Goal: Task Accomplishment & Management: Manage account settings

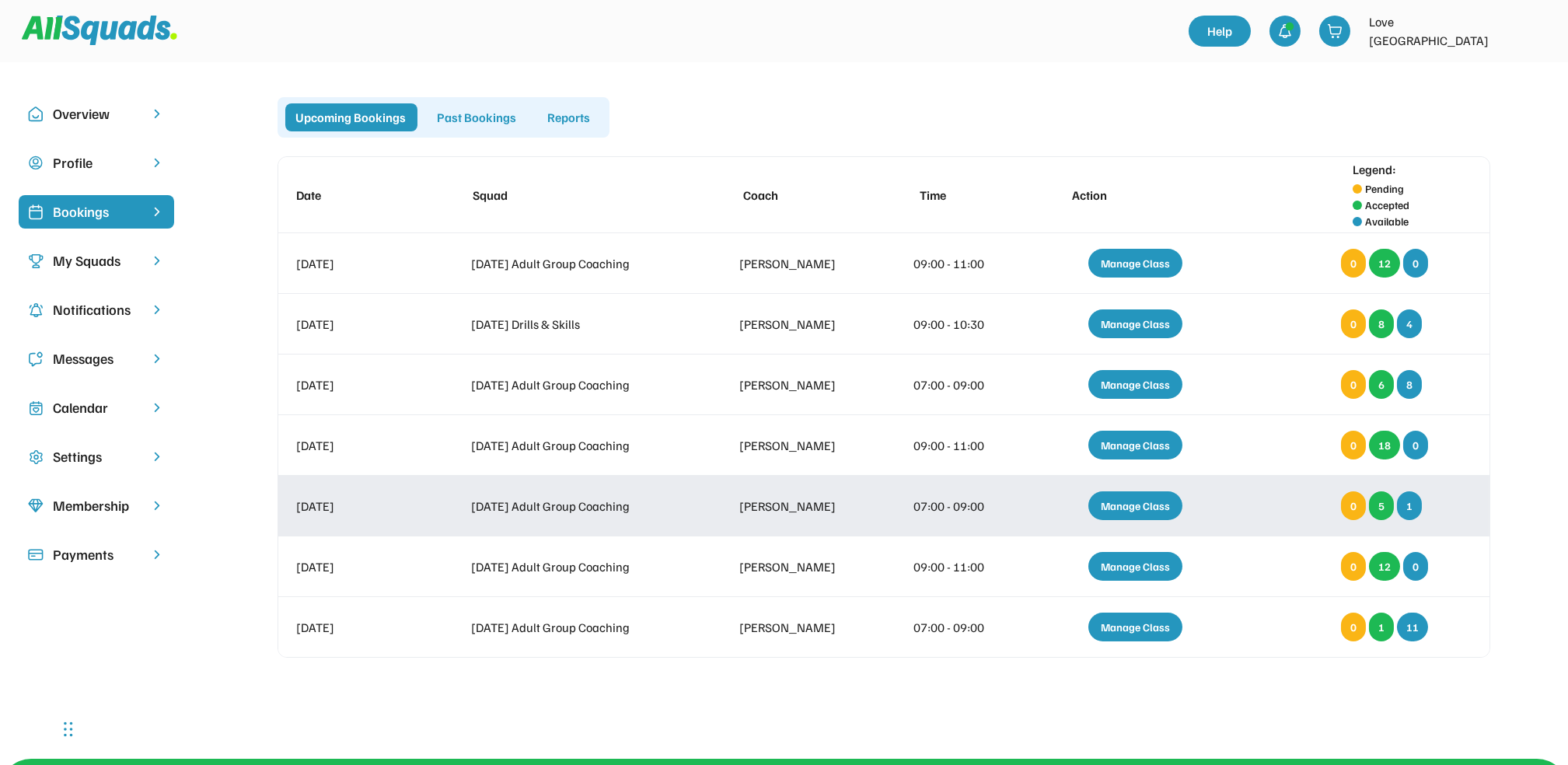
click at [1129, 502] on div "Manage Class" at bounding box center [1136, 505] width 94 height 29
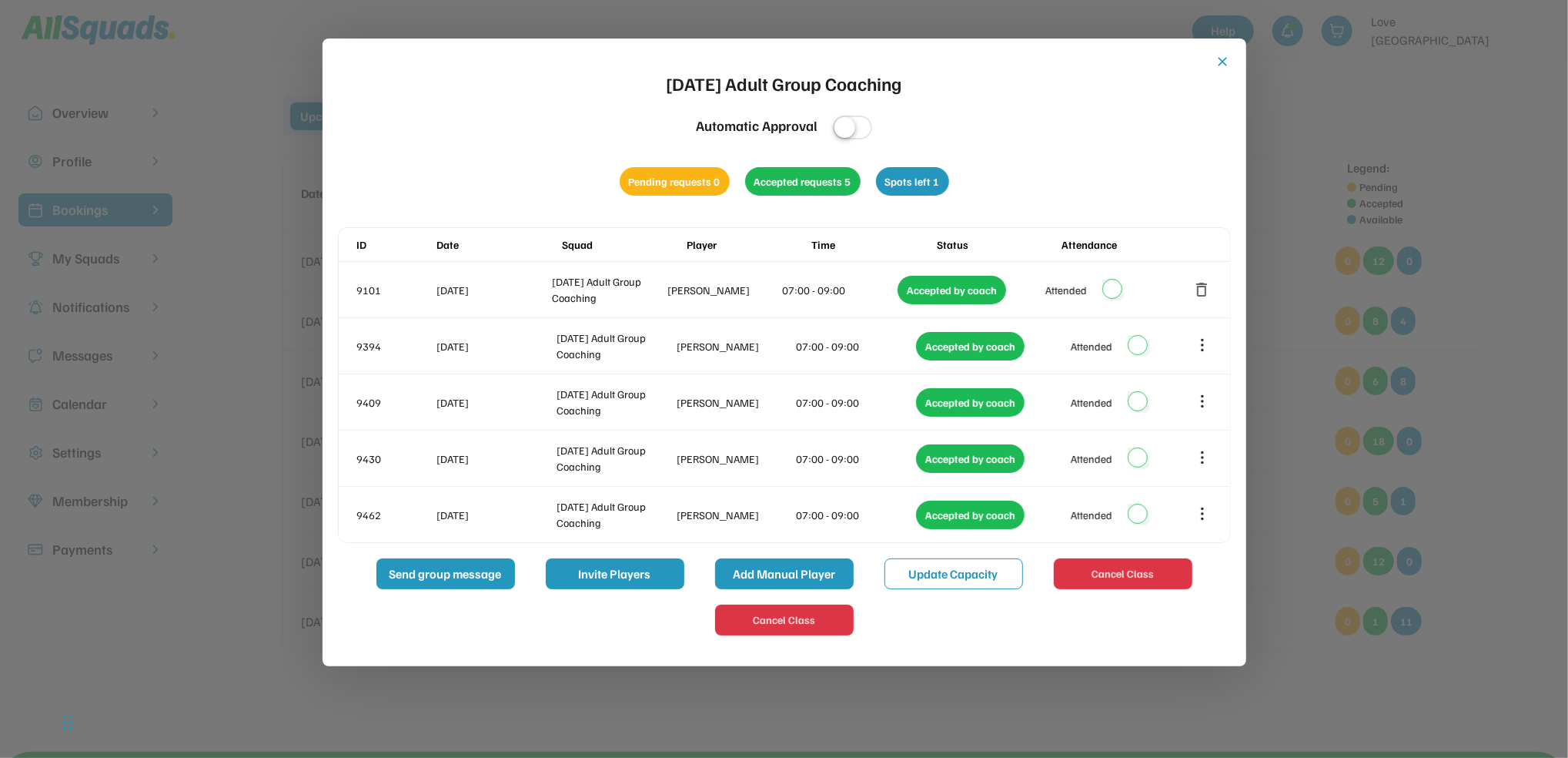
click at [808, 579] on button "Add Manual Player" at bounding box center [784, 574] width 138 height 31
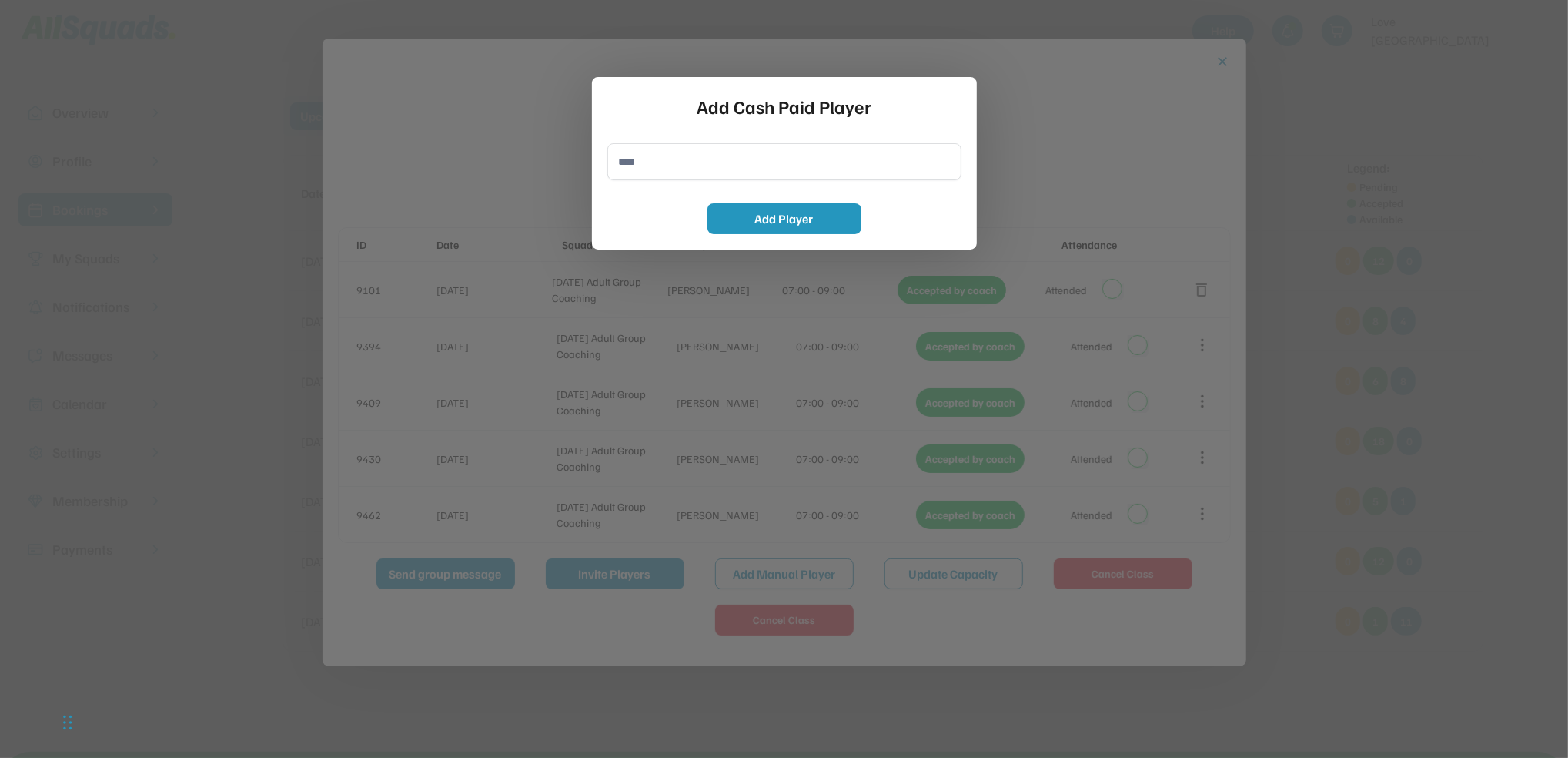
click at [653, 185] on div "Add Cash Paid Player Add Player" at bounding box center [784, 163] width 385 height 173
click at [643, 176] on input "input" at bounding box center [784, 161] width 355 height 37
type input "**********"
click at [759, 213] on button "Add Player" at bounding box center [784, 218] width 154 height 31
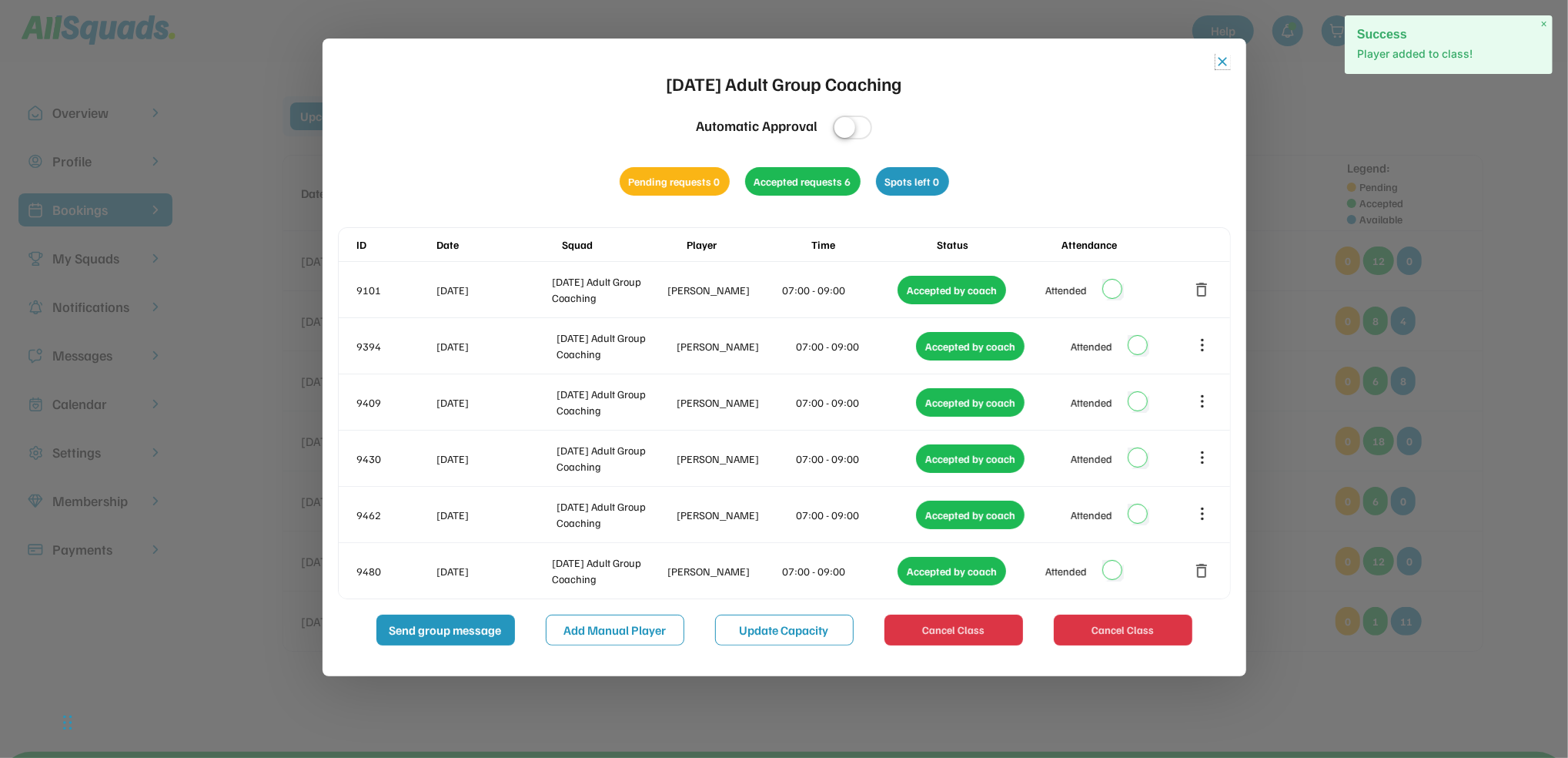
click at [1223, 65] on button "close" at bounding box center [1223, 62] width 15 height 15
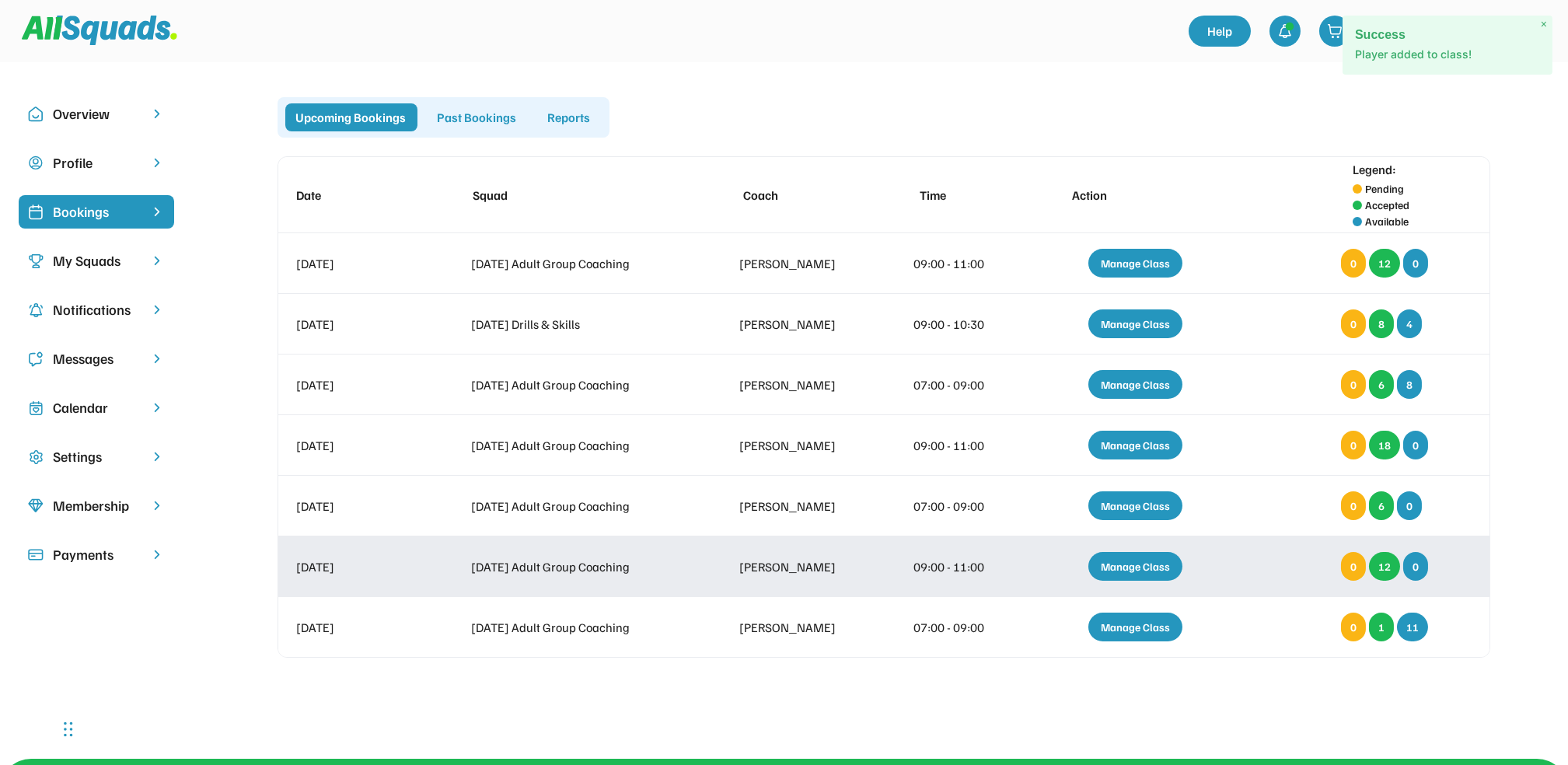
click at [1110, 561] on div "Manage Class" at bounding box center [1136, 566] width 94 height 29
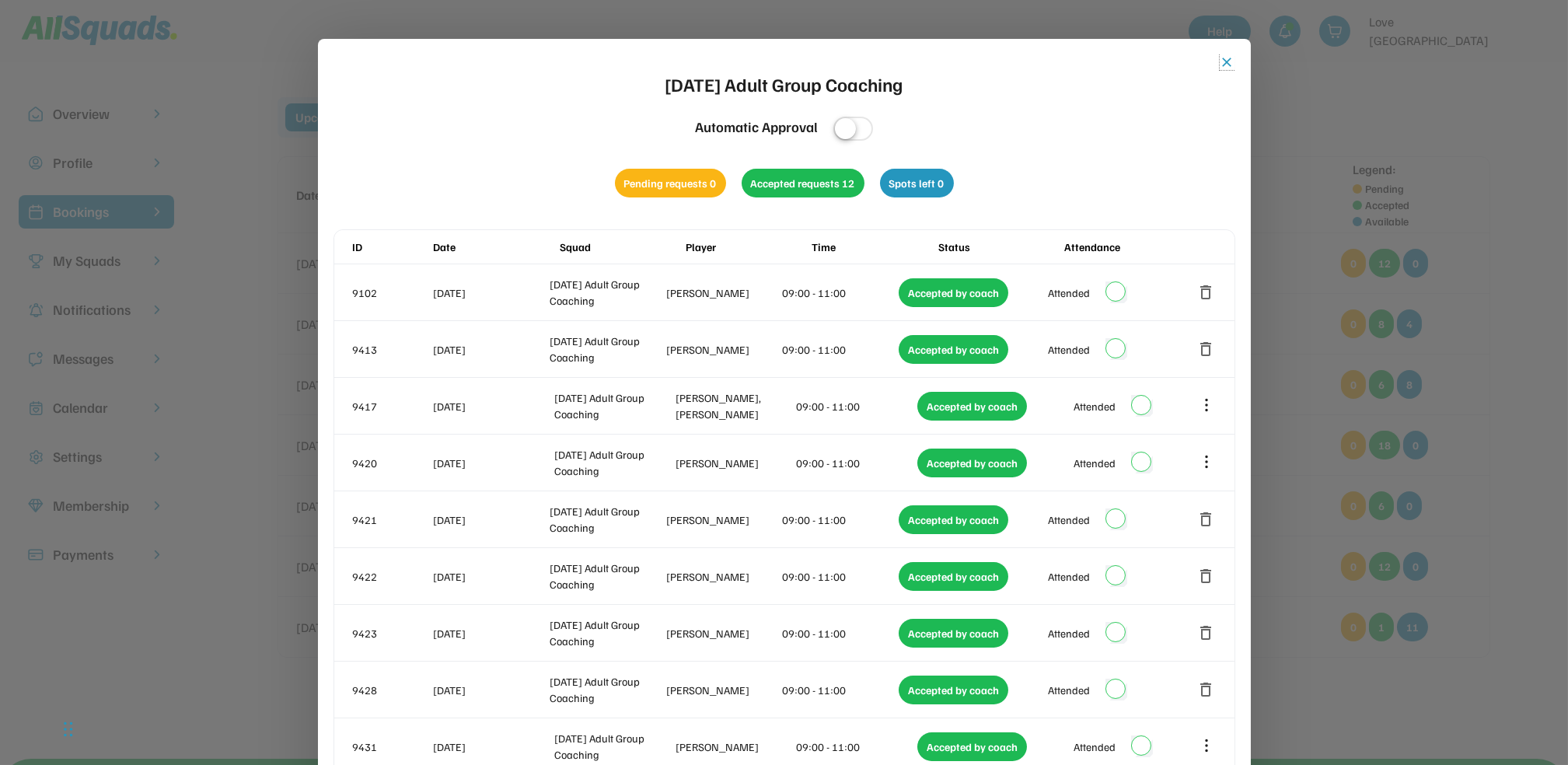
click at [1229, 66] on button "close" at bounding box center [1227, 63] width 15 height 15
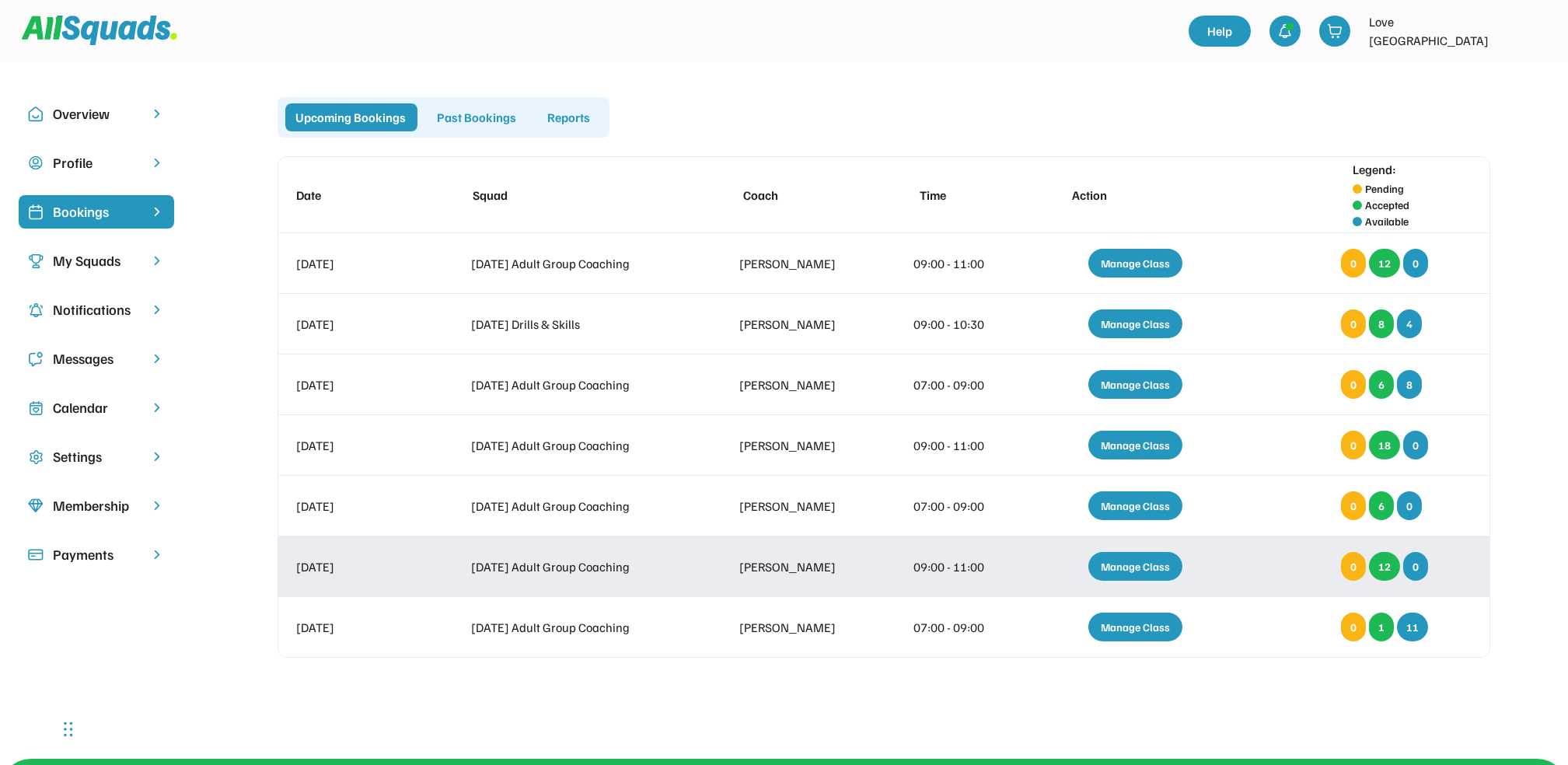
click at [1167, 573] on div "Manage Class" at bounding box center [1136, 566] width 94 height 29
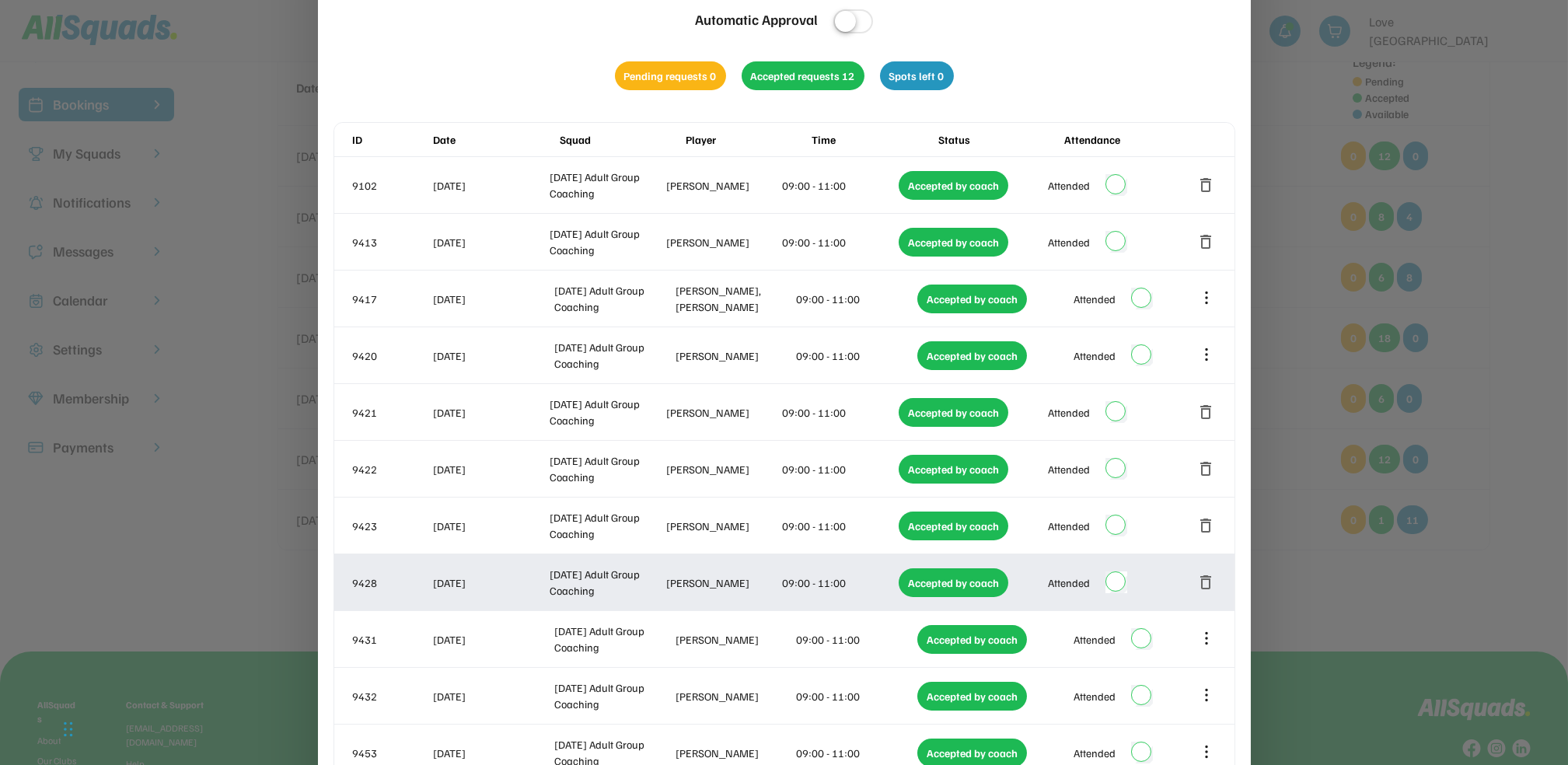
scroll to position [305, 0]
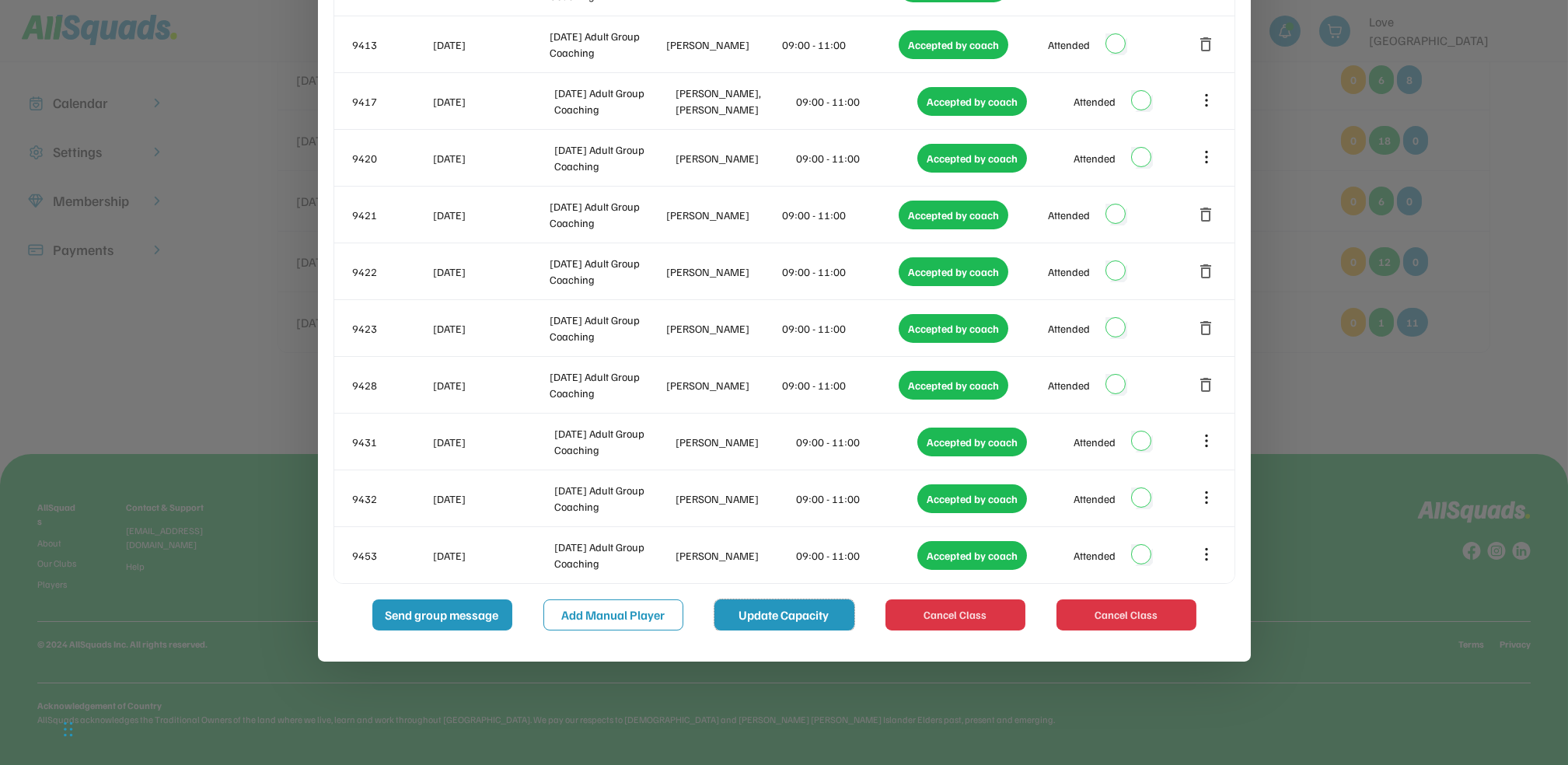
click at [790, 605] on button "Update Capacity" at bounding box center [784, 615] width 140 height 31
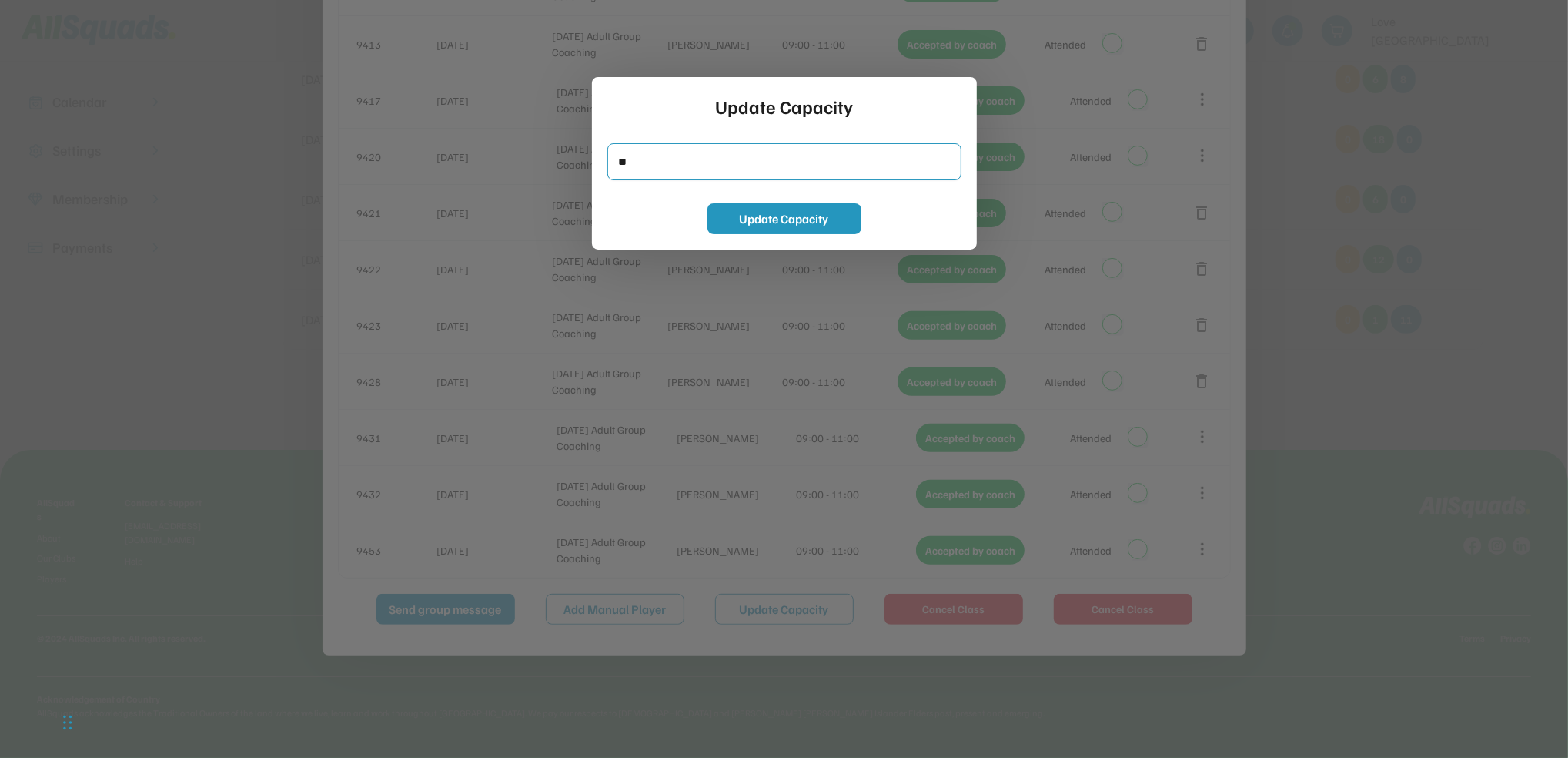
drag, startPoint x: 633, startPoint y: 168, endPoint x: 619, endPoint y: 171, distance: 14.3
click at [619, 171] on input "input" at bounding box center [784, 161] width 355 height 37
type input "**"
click at [752, 219] on button "Update Capacity" at bounding box center [784, 218] width 154 height 31
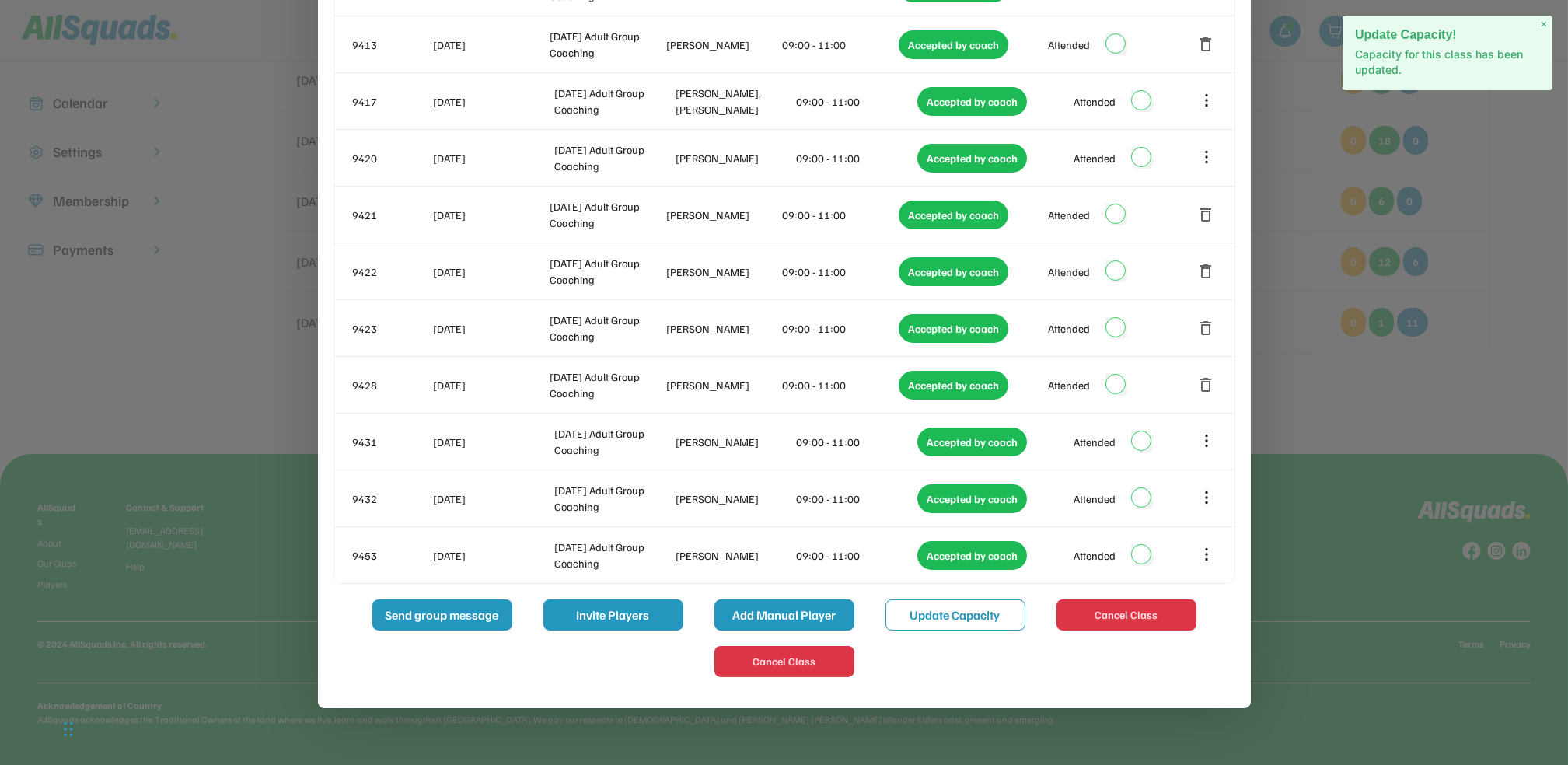
click at [768, 613] on button "Add Manual Player" at bounding box center [784, 615] width 140 height 31
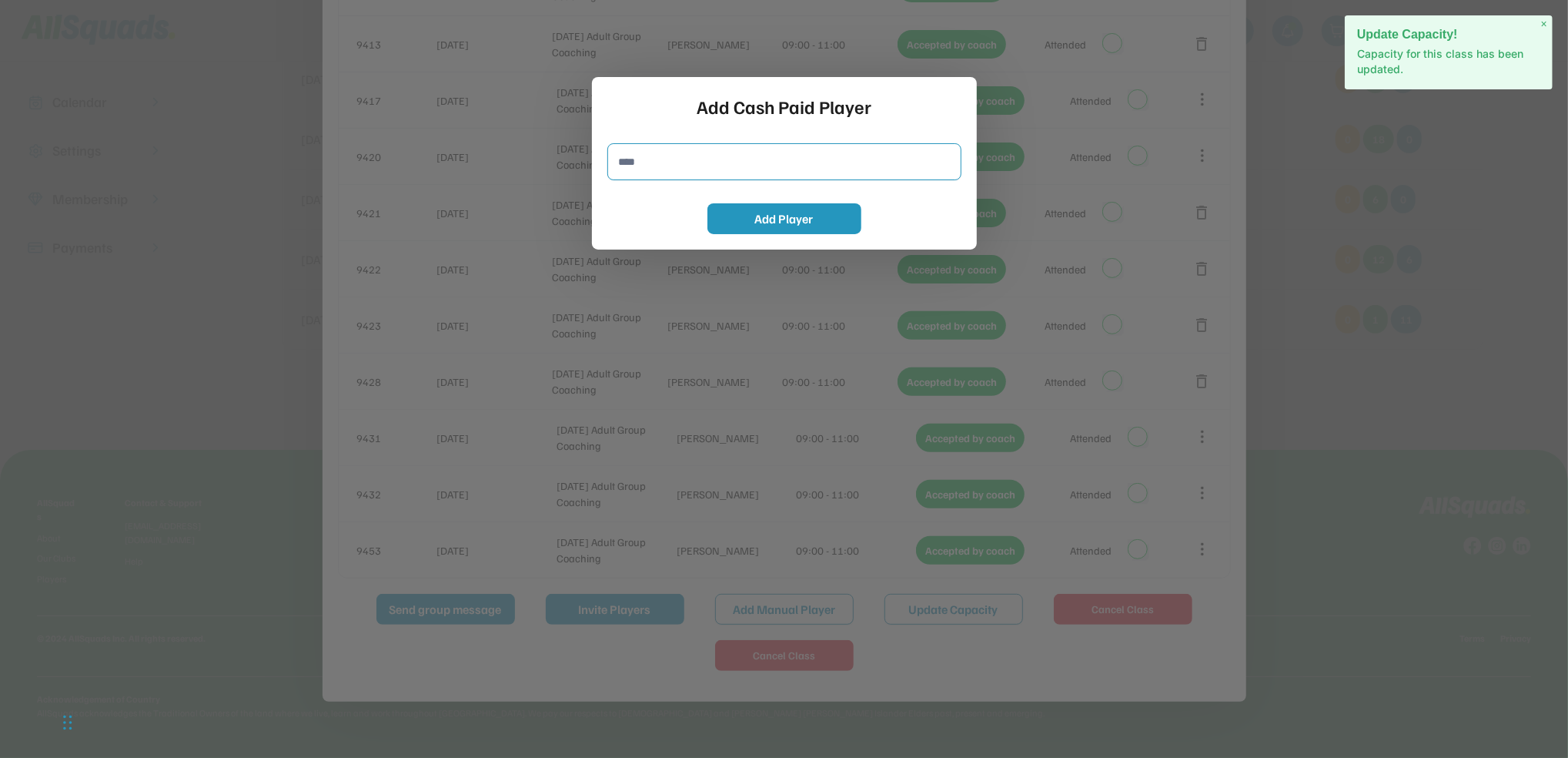
click at [662, 162] on input "input" at bounding box center [784, 161] width 355 height 37
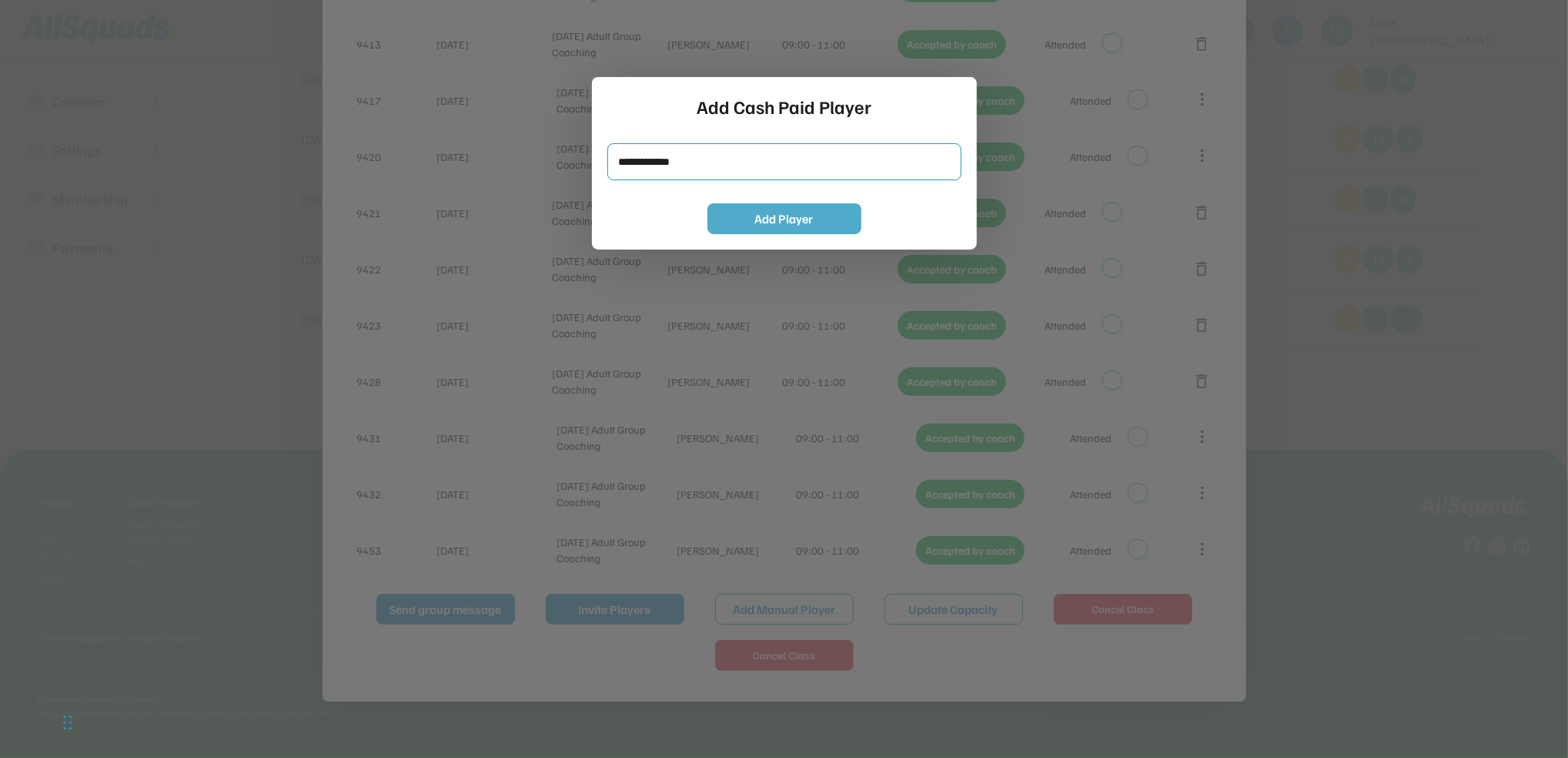
type input "**********"
click at [848, 222] on button "Add Player" at bounding box center [784, 218] width 154 height 31
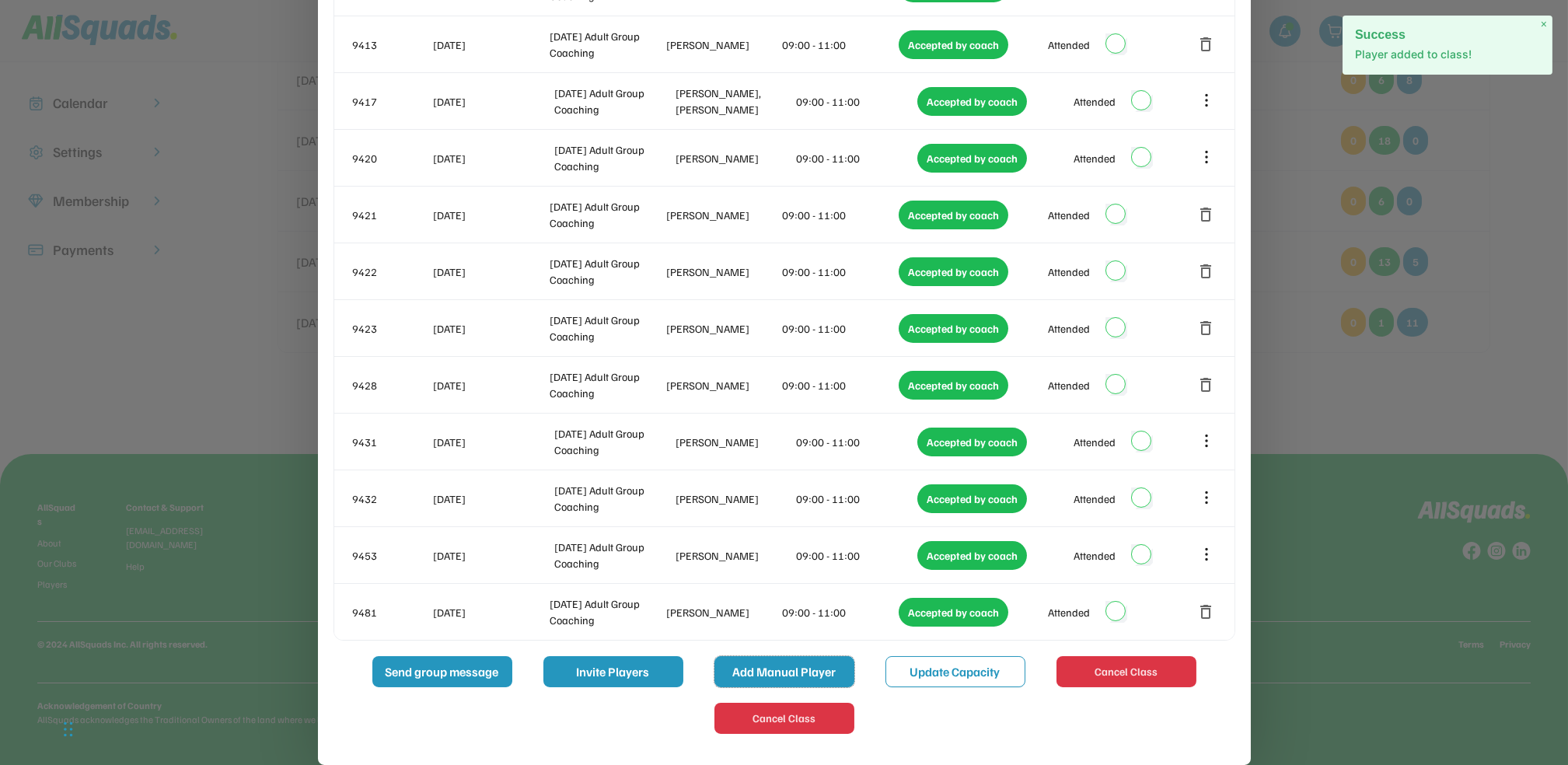
click at [827, 679] on button "Add Manual Player" at bounding box center [784, 672] width 140 height 31
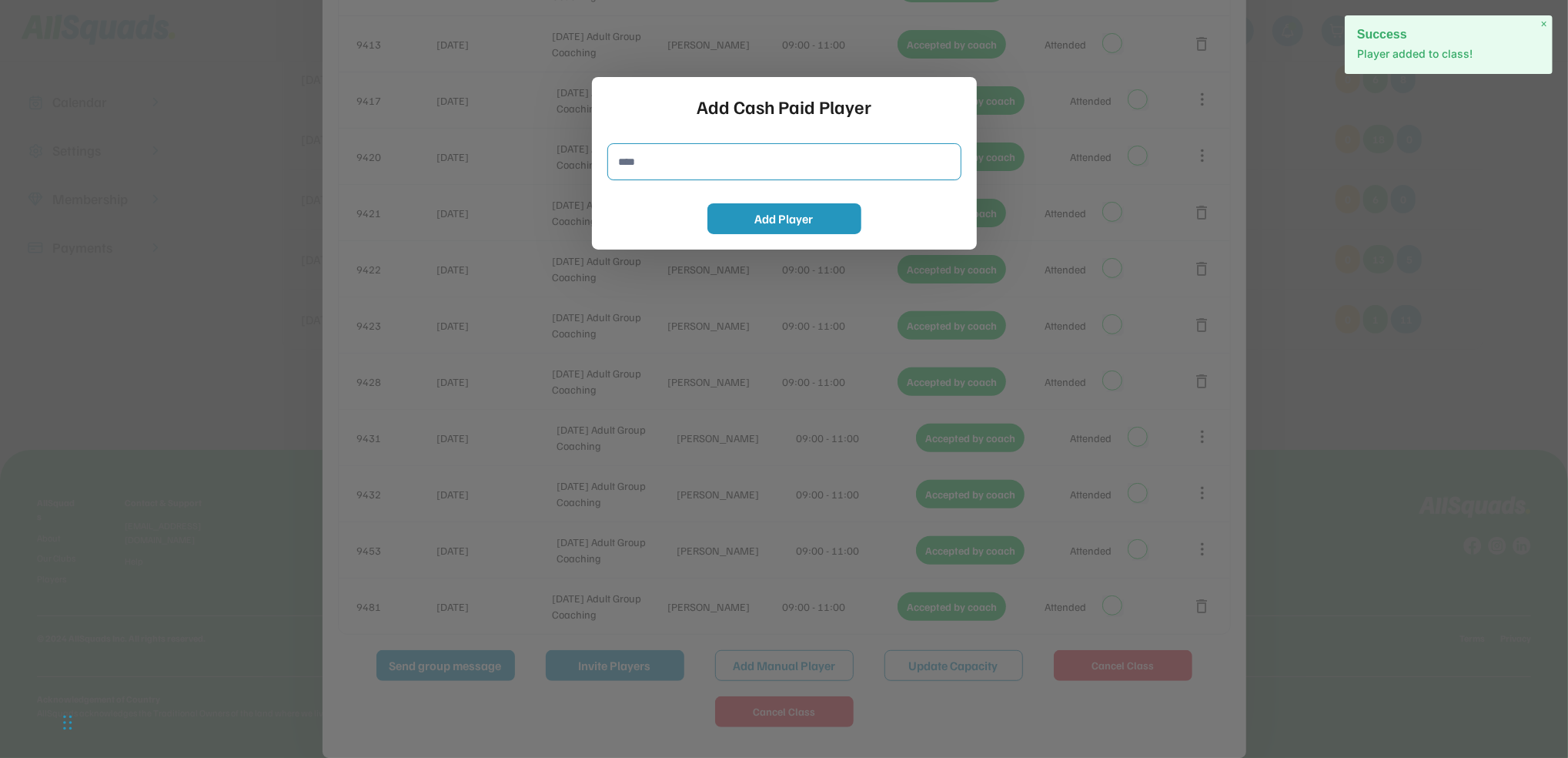
click at [697, 174] on input "input" at bounding box center [784, 161] width 355 height 37
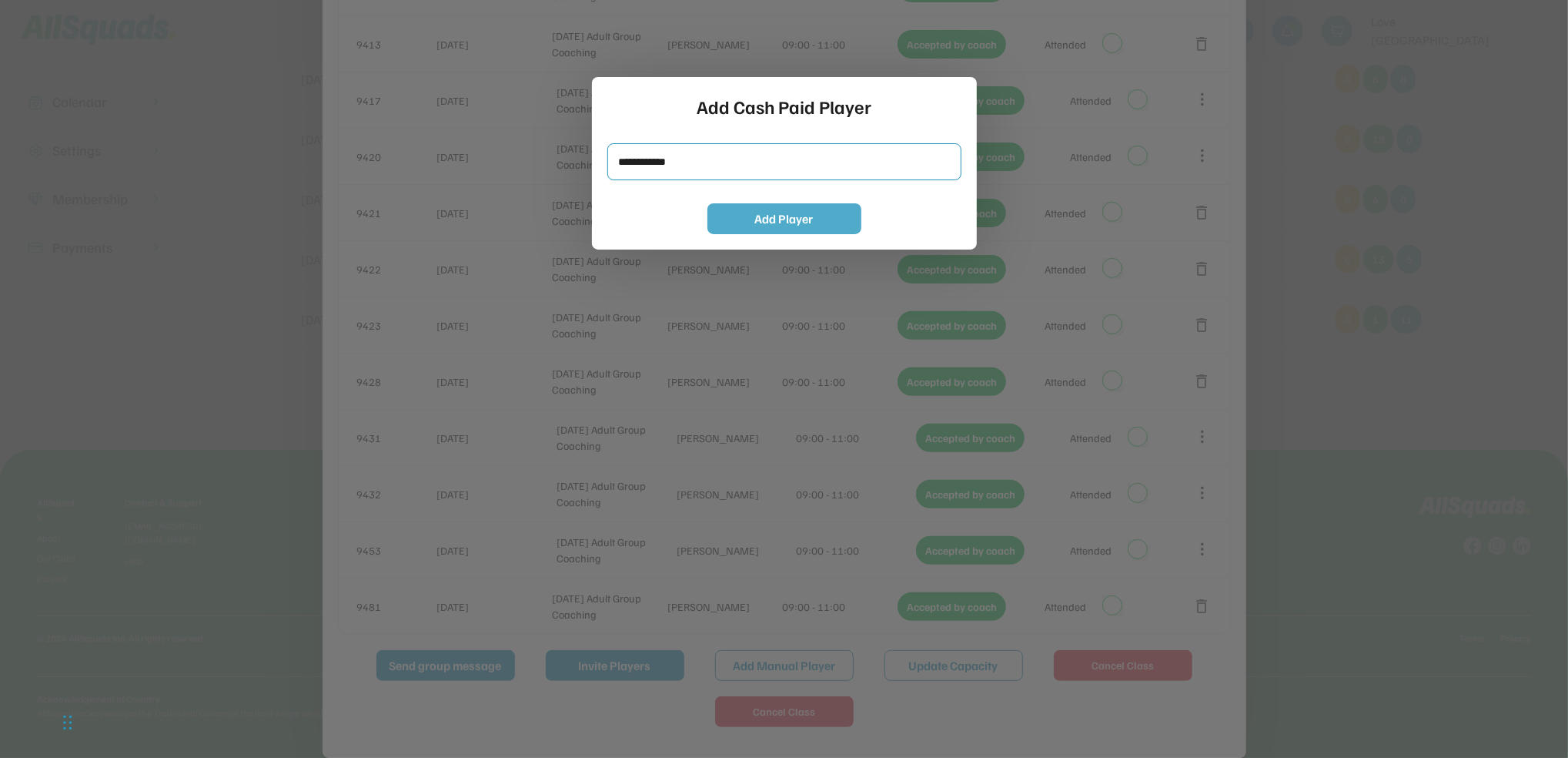
type input "**********"
click at [762, 222] on button "Add Player" at bounding box center [784, 218] width 154 height 31
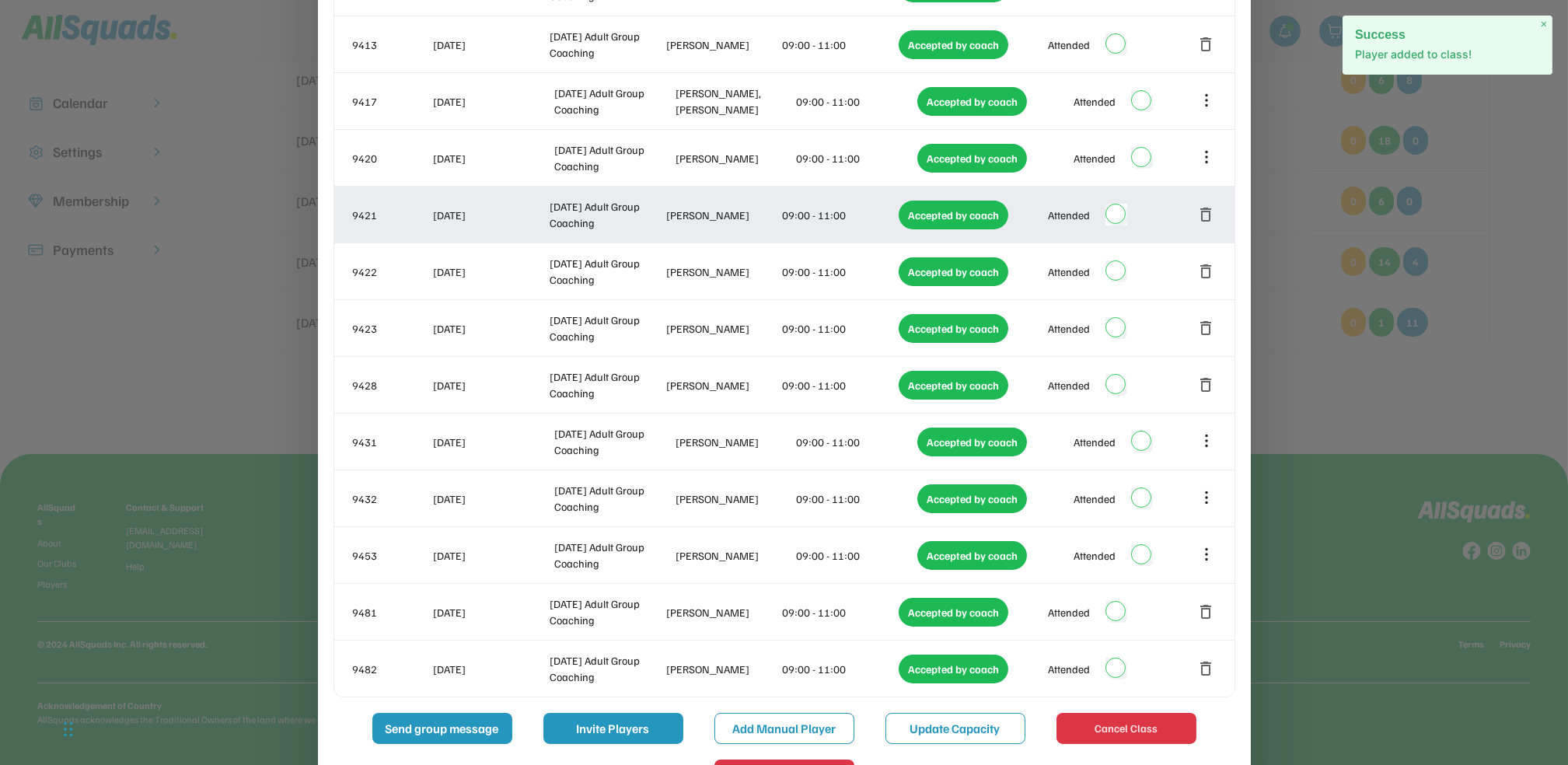
scroll to position [0, 0]
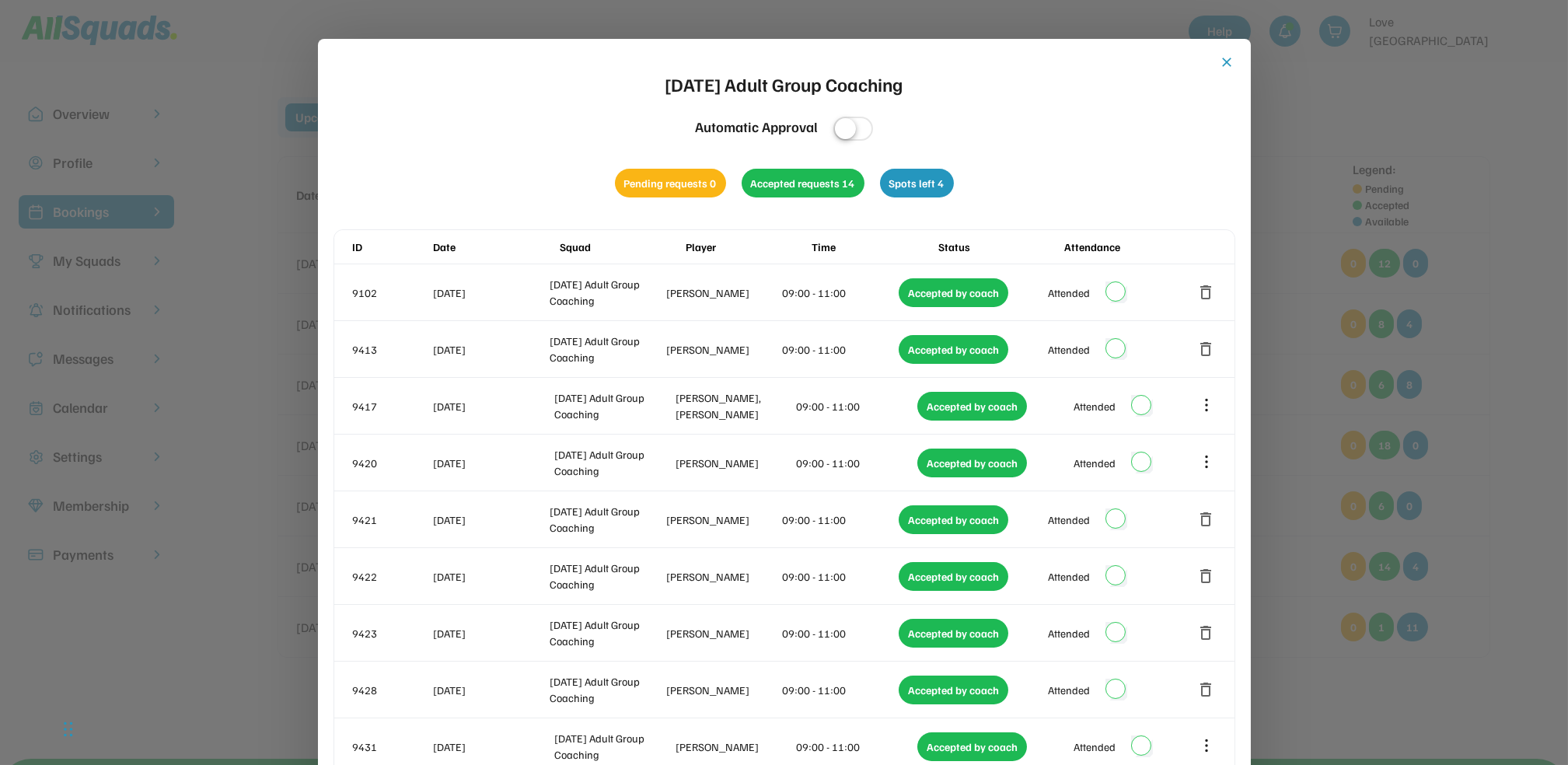
click at [1227, 62] on button "close" at bounding box center [1227, 63] width 15 height 15
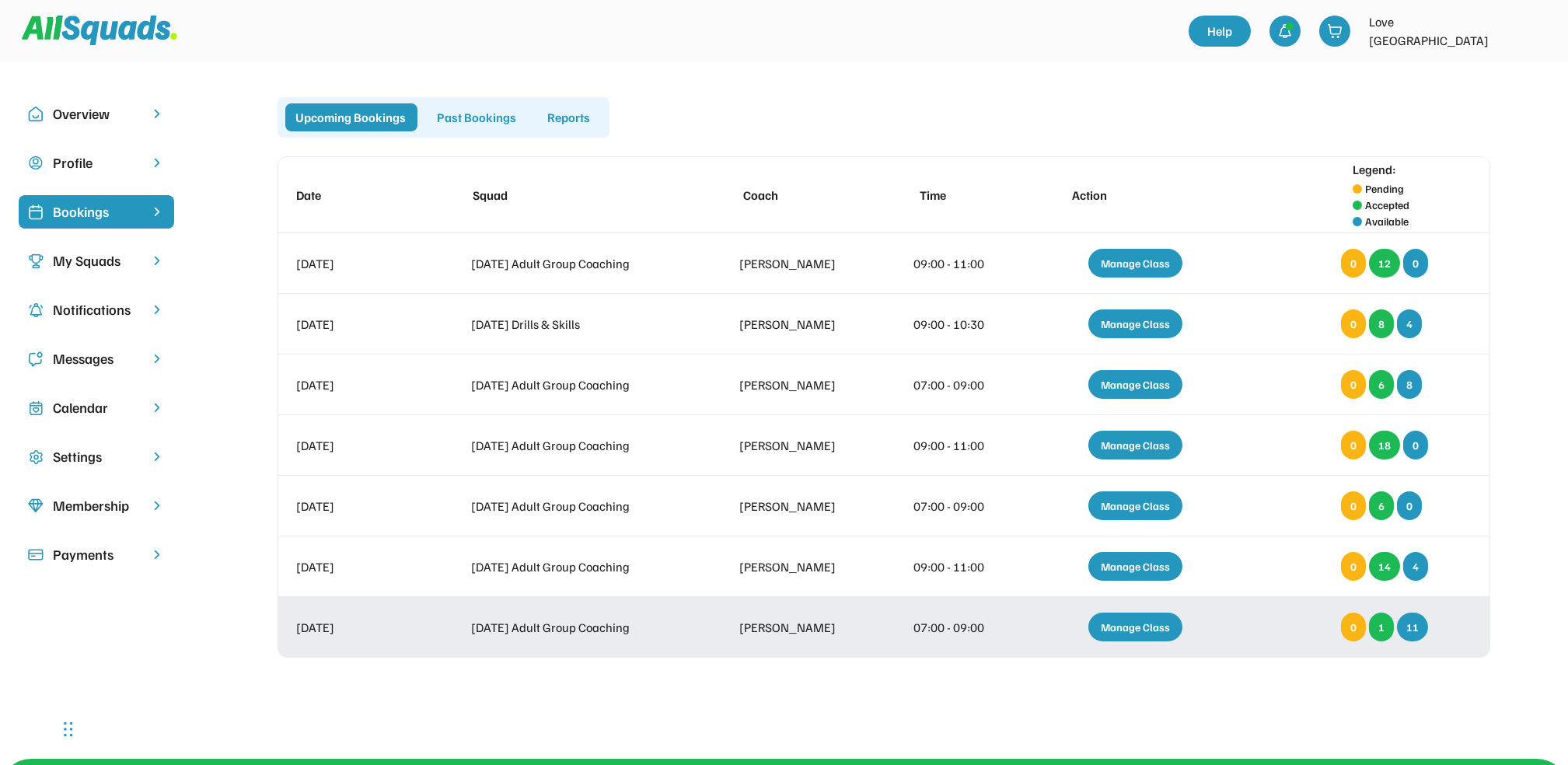
click at [1117, 625] on div "Manage Class" at bounding box center [1136, 626] width 94 height 29
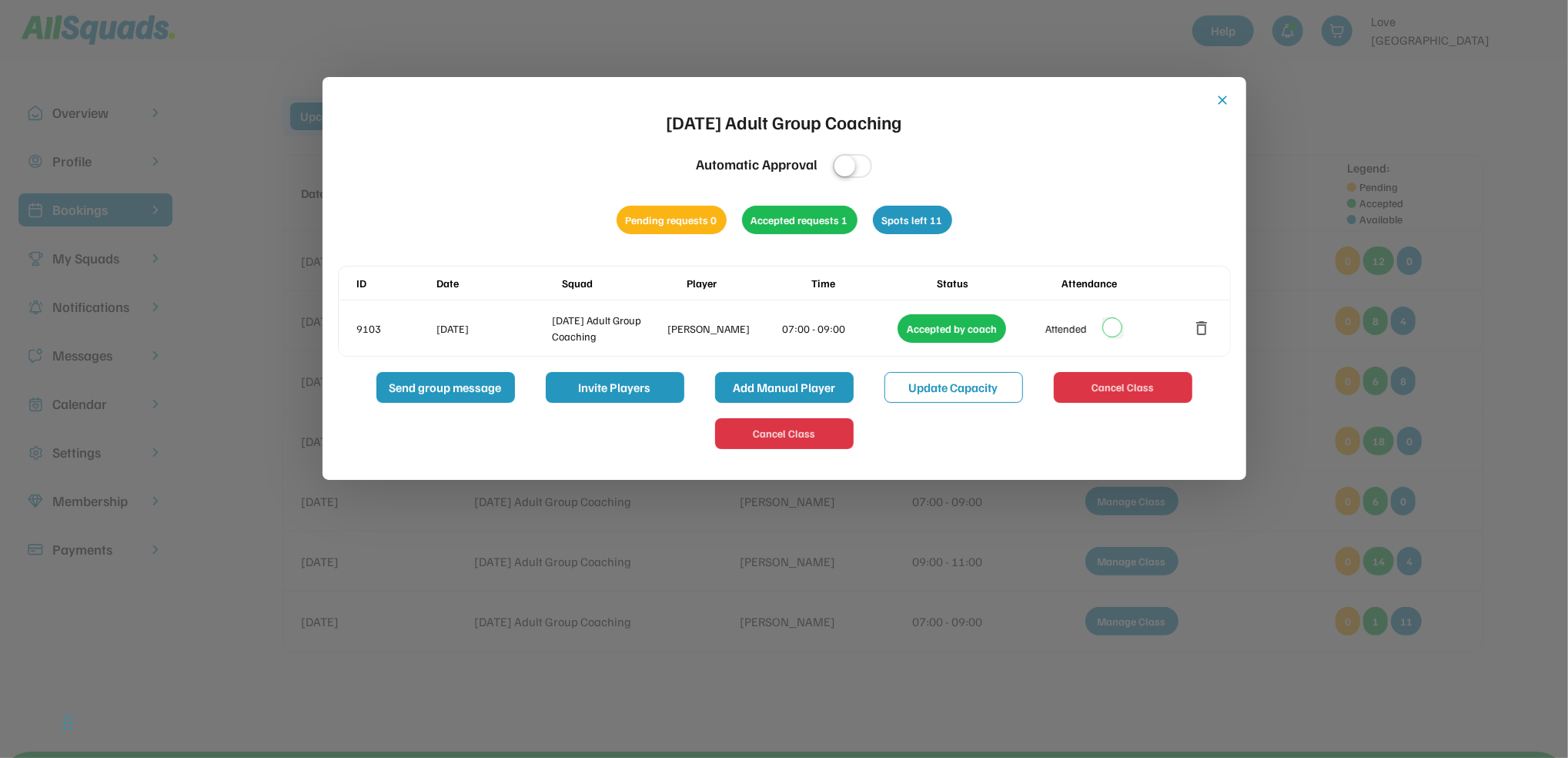
click at [749, 386] on button "Add Manual Player" at bounding box center [784, 387] width 138 height 31
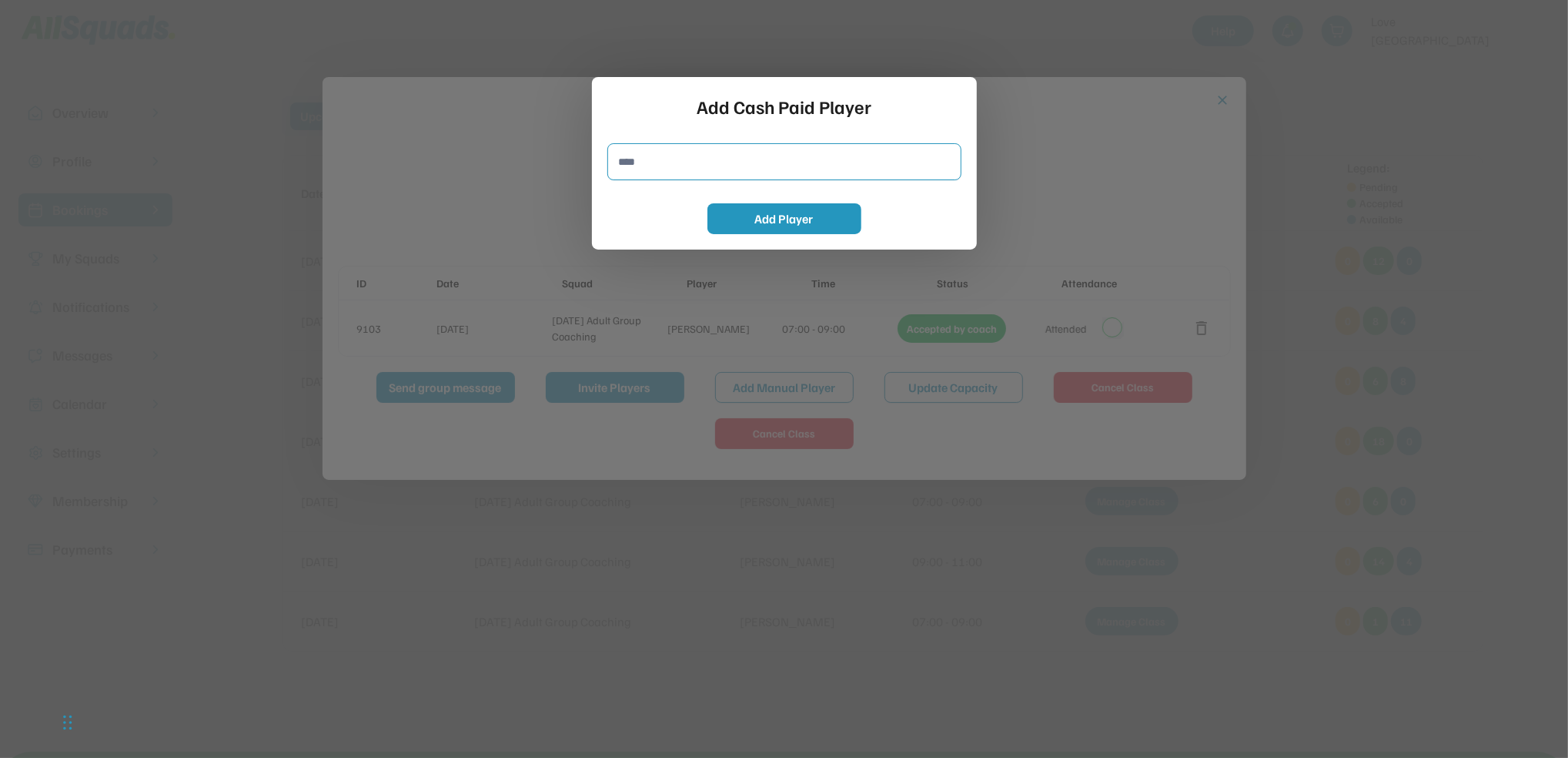
click at [669, 158] on input "input" at bounding box center [784, 161] width 355 height 37
type input "**********"
click at [760, 226] on button "Add Player" at bounding box center [784, 218] width 154 height 31
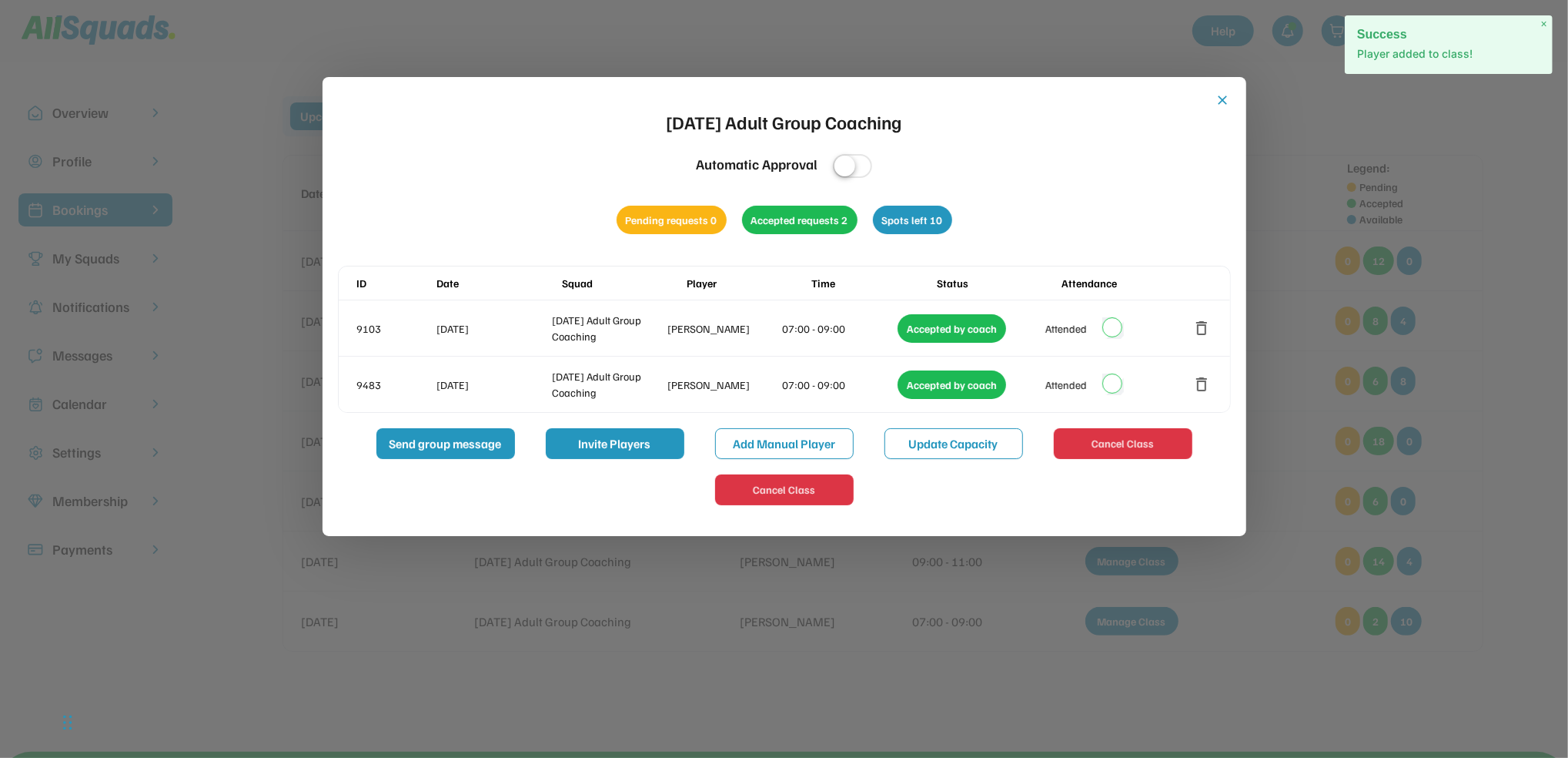
click at [1224, 98] on button "close" at bounding box center [1223, 100] width 15 height 15
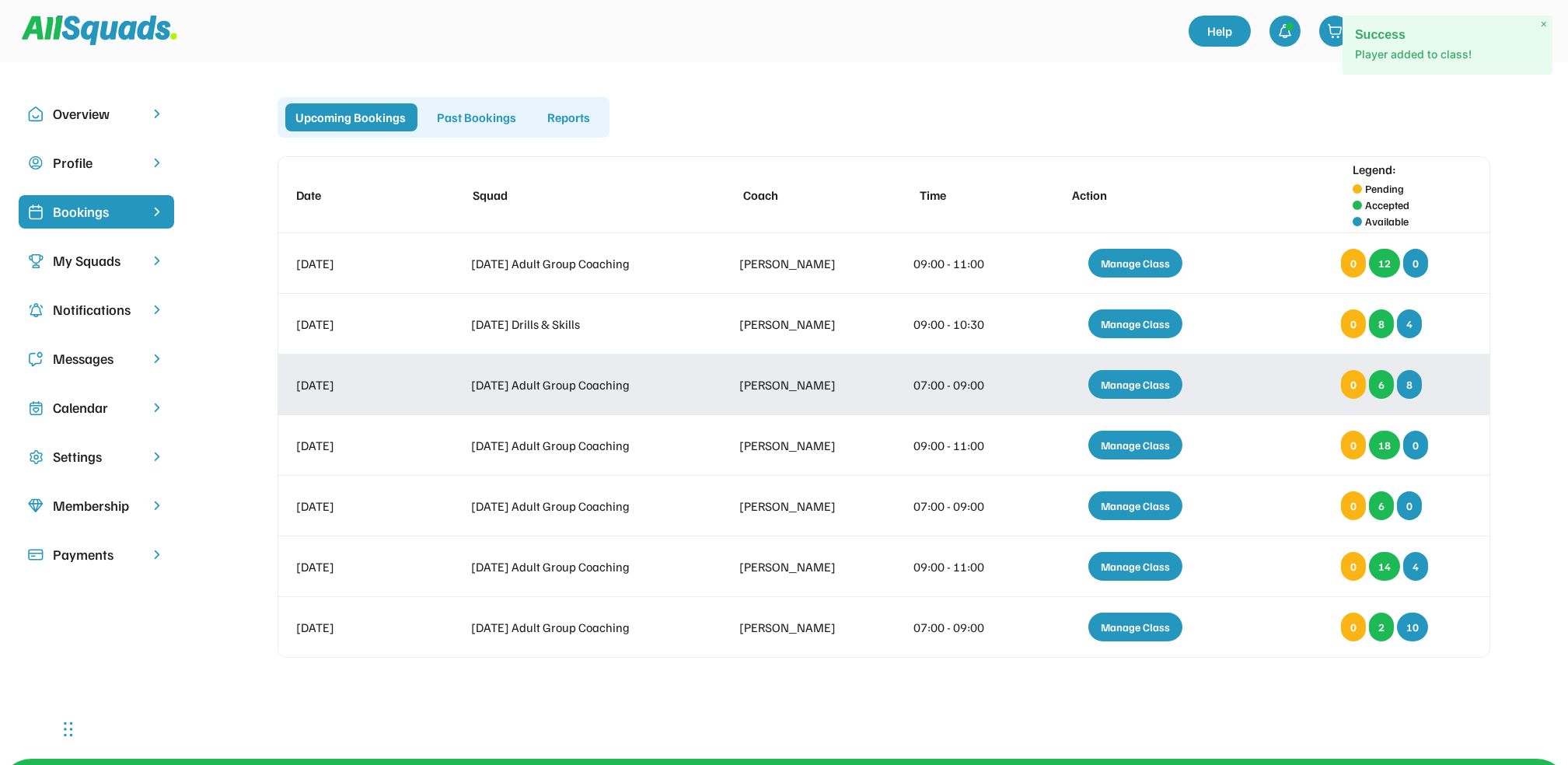
click at [1136, 386] on div "Manage Class" at bounding box center [1136, 384] width 94 height 29
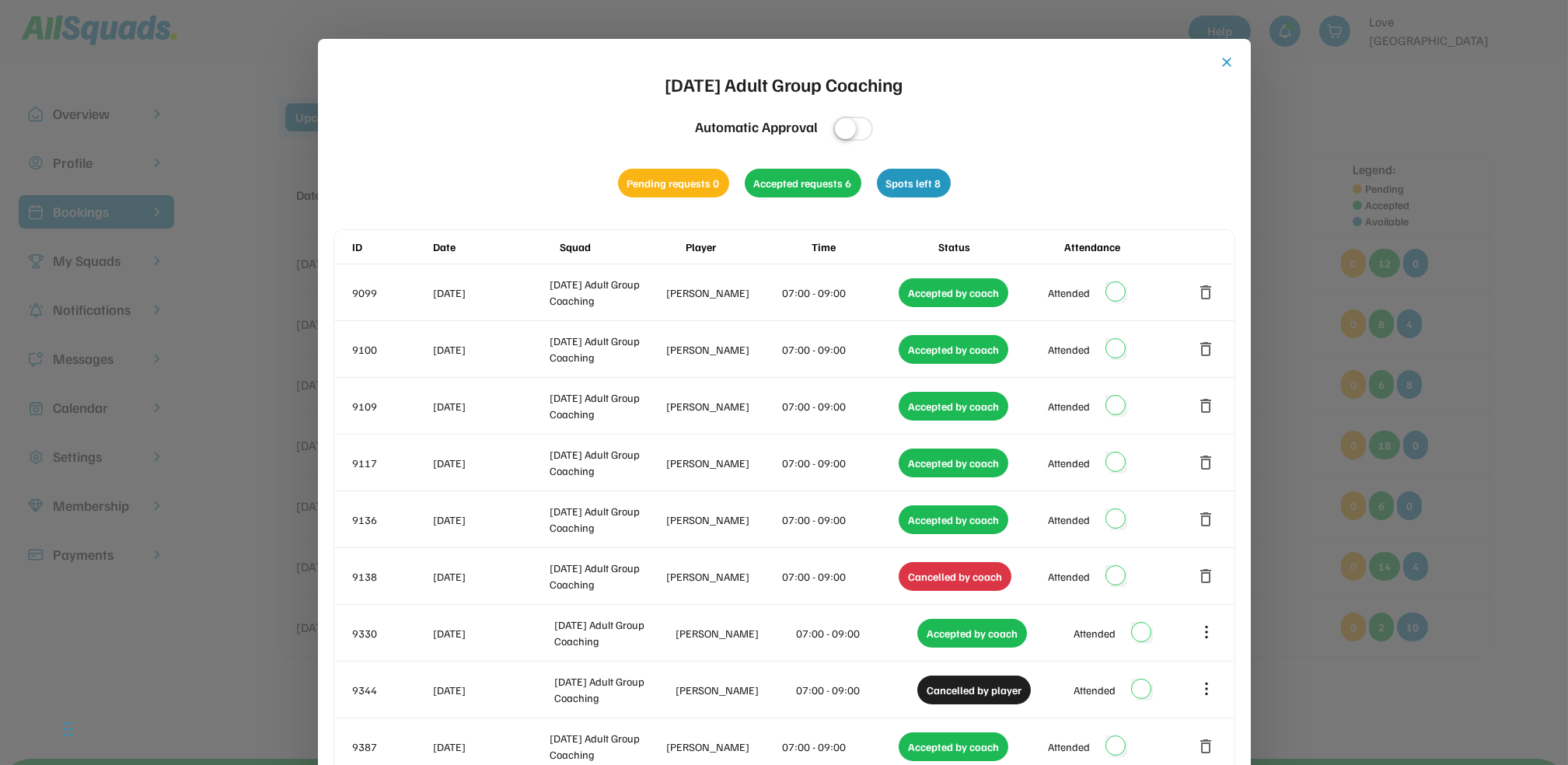
click at [1223, 59] on button "close" at bounding box center [1227, 63] width 15 height 15
